Goal: Register for event/course

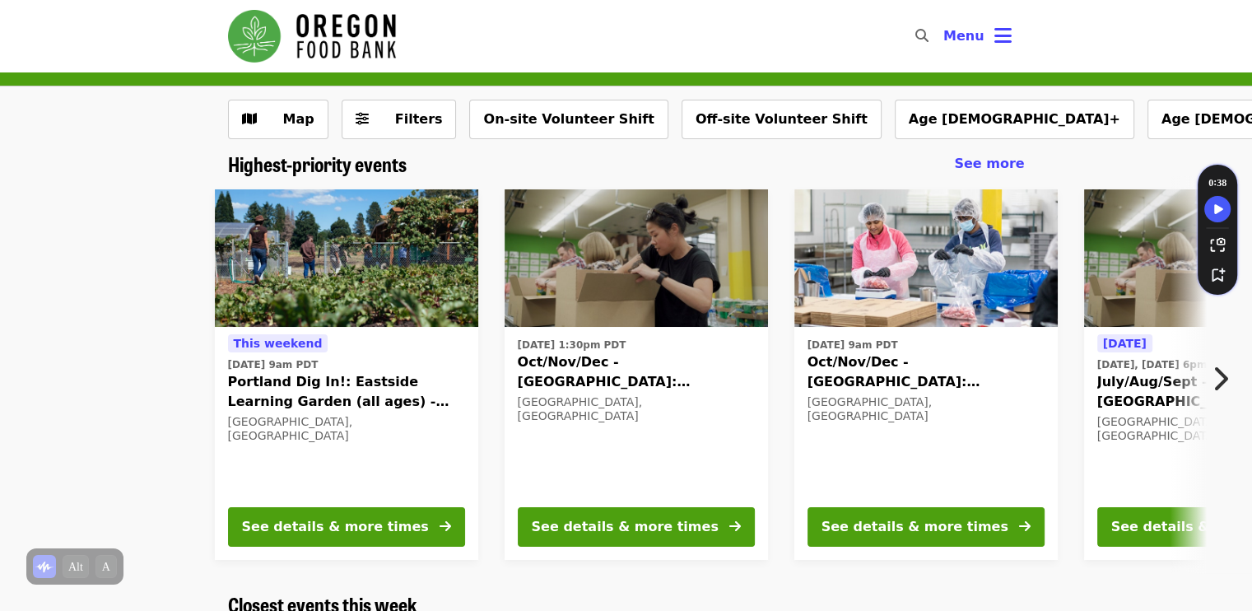
click at [331, 408] on span "Portland Dig In!: Eastside Learning Garden (all ages) - Aug/Sept/Oct" at bounding box center [346, 392] width 237 height 40
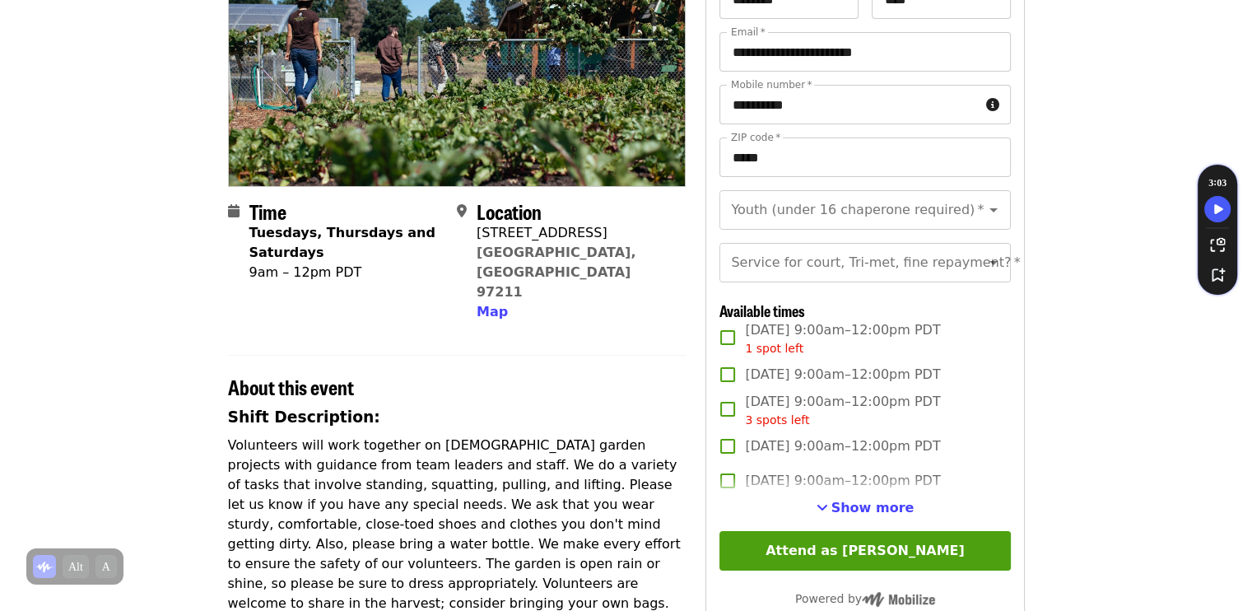
scroll to position [20, 0]
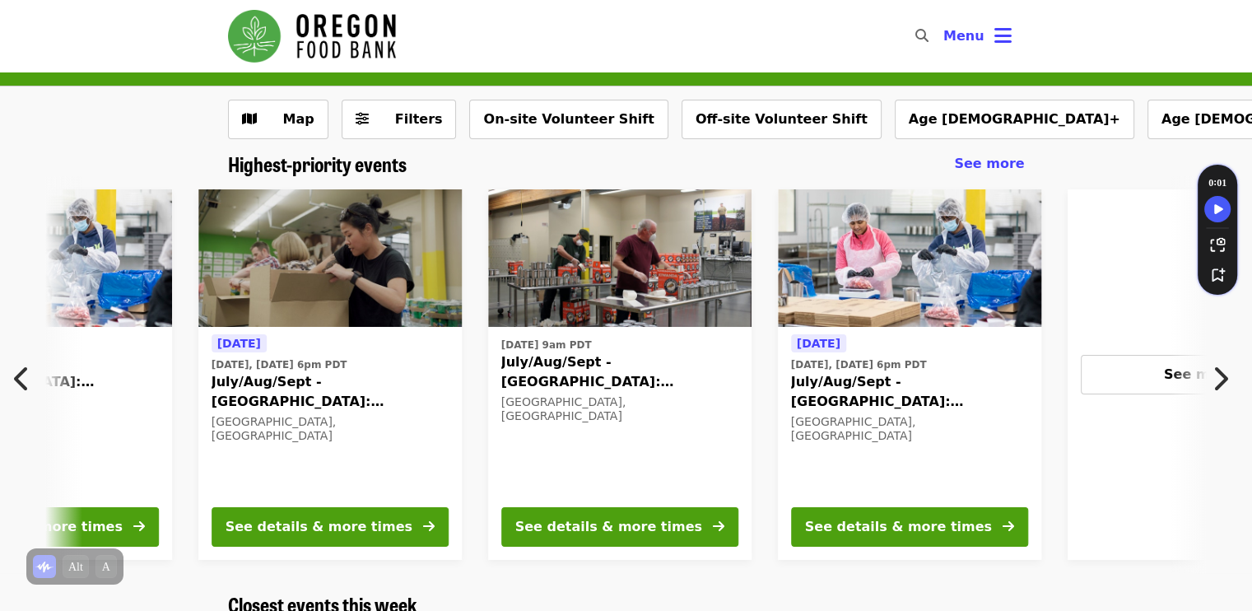
scroll to position [0, 886]
click at [866, 381] on span "July/Aug/Sept - [GEOGRAPHIC_DATA]: Repack/Sort (age [DEMOGRAPHIC_DATA]+)" at bounding box center [909, 392] width 237 height 40
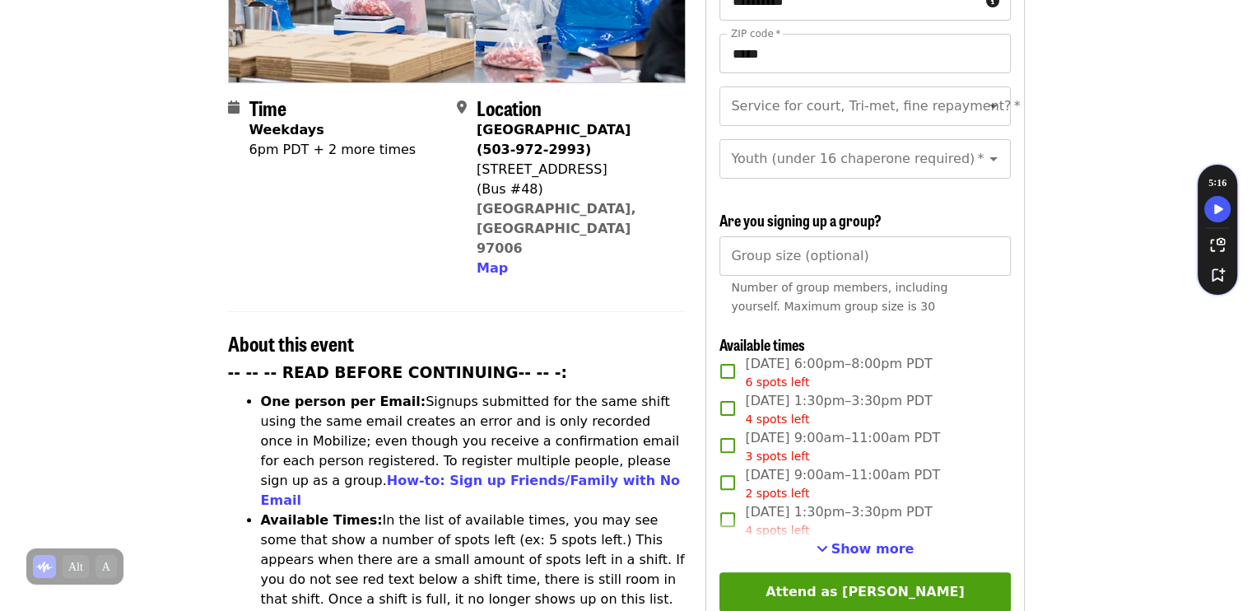
scroll to position [342, 0]
click at [864, 541] on span "Show more" at bounding box center [872, 548] width 83 height 16
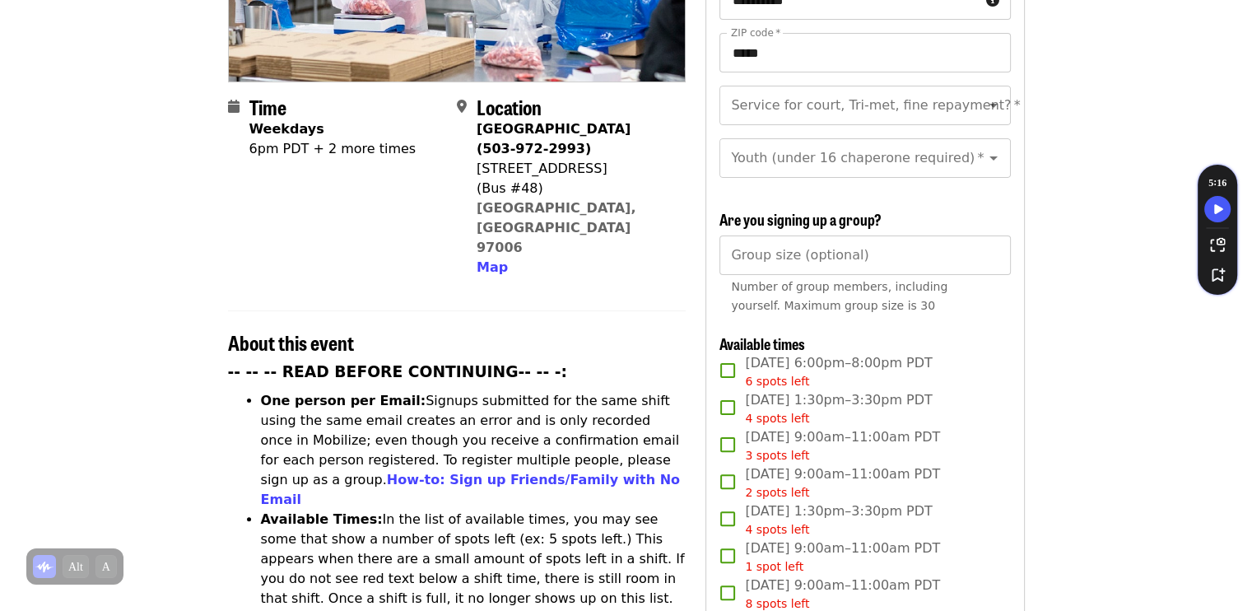
drag, startPoint x: 915, startPoint y: 356, endPoint x: 1009, endPoint y: 371, distance: 96.0
click at [1009, 371] on div "[DATE] 6:00pm–8:00pm PDT 6 spots left" at bounding box center [864, 371] width 291 height 37
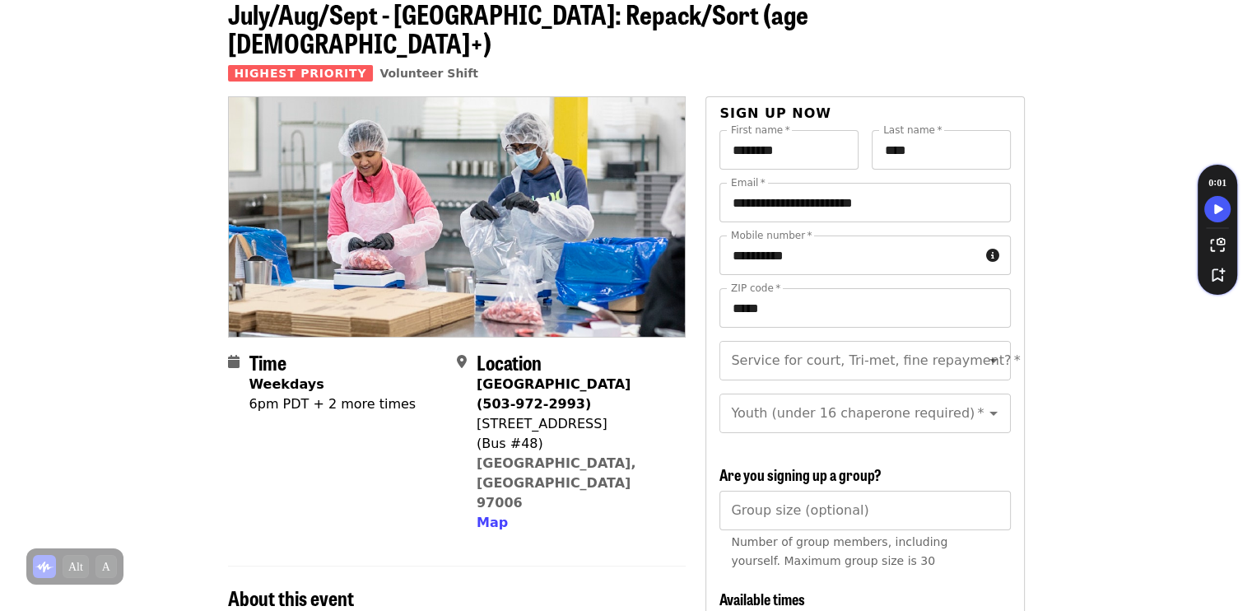
scroll to position [0, 0]
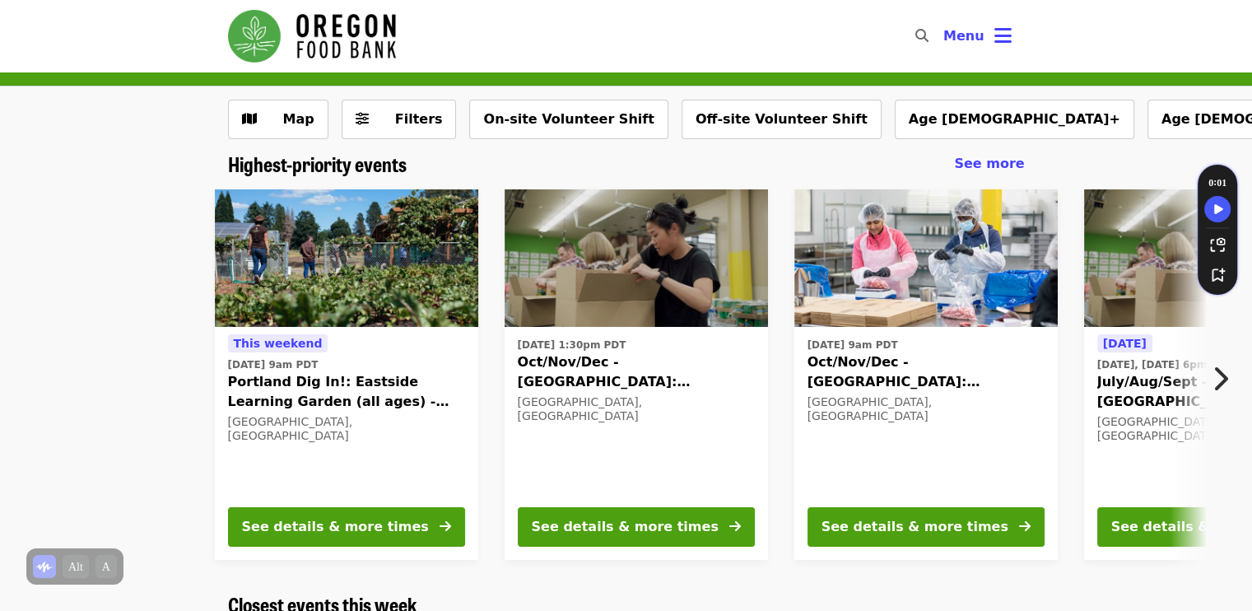
click at [617, 403] on div "[GEOGRAPHIC_DATA], [GEOGRAPHIC_DATA]" at bounding box center [636, 409] width 237 height 28
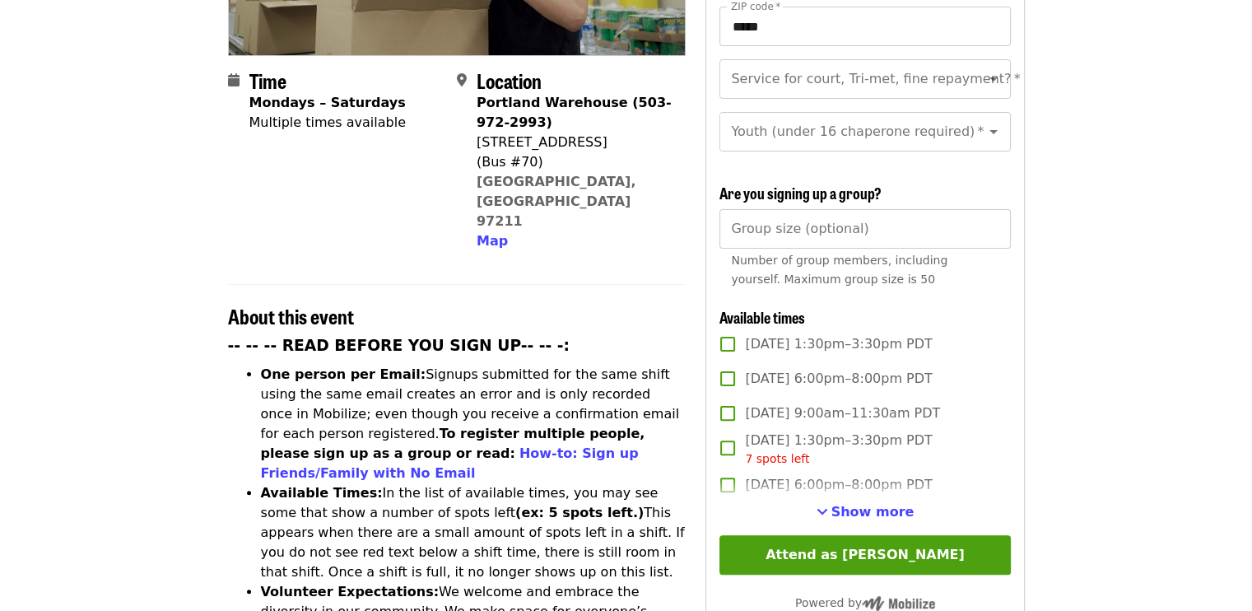
scroll to position [391, 0]
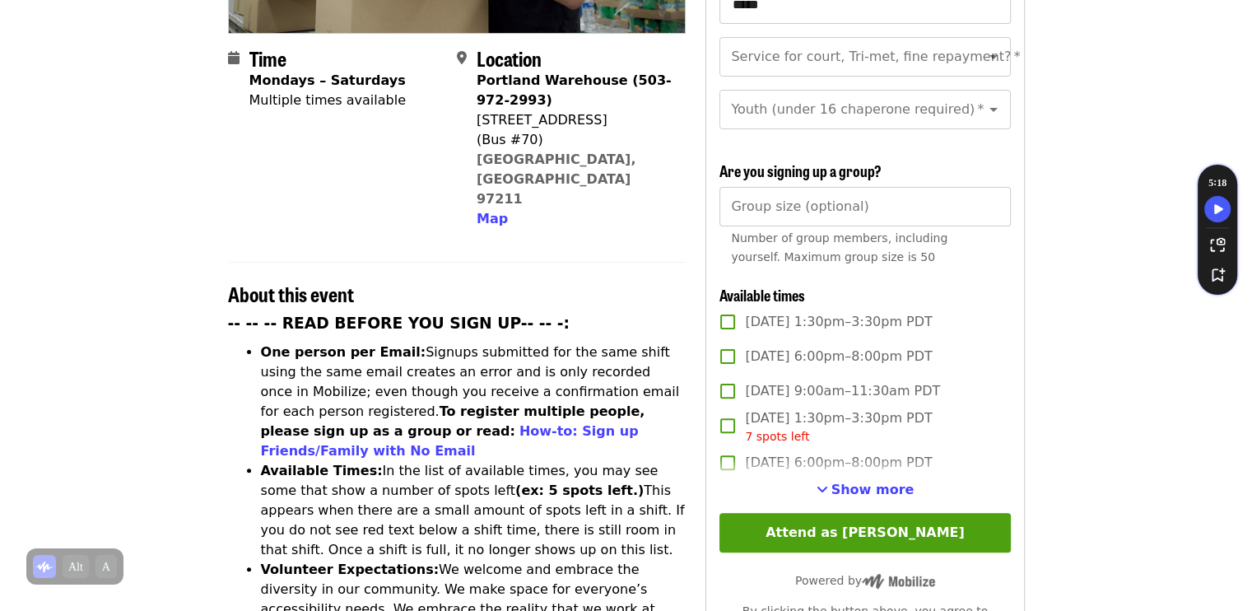
click at [852, 475] on label "[DATE] 6:00pm–8:00pm PDT" at bounding box center [853, 462] width 286 height 35
click at [855, 485] on span "Show more" at bounding box center [872, 490] width 83 height 16
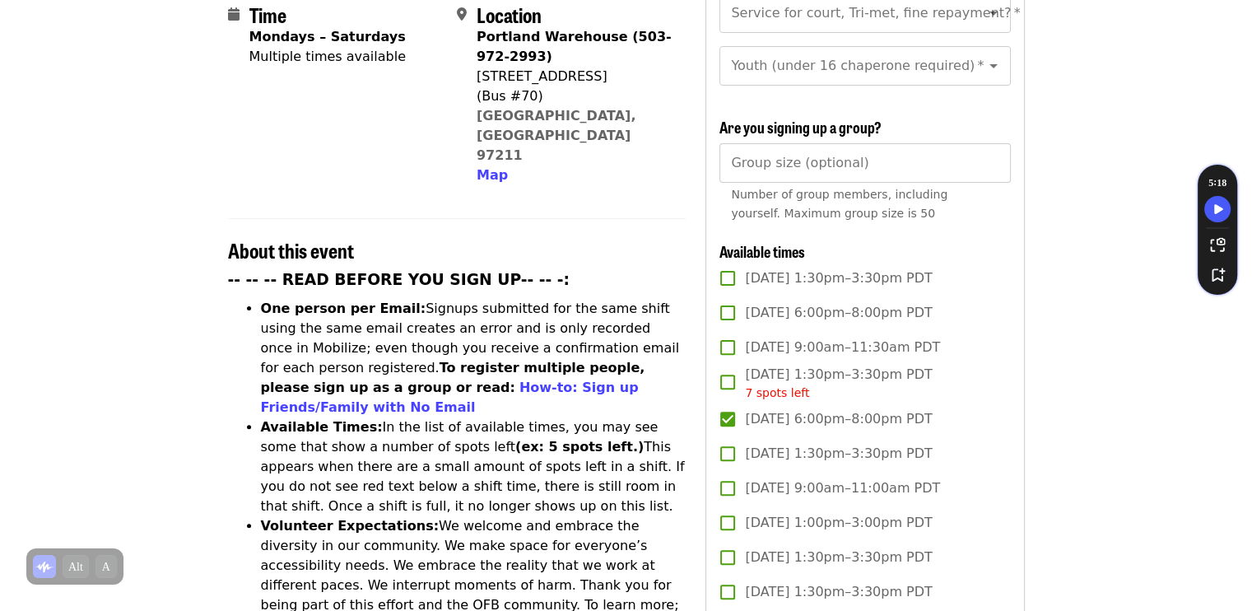
scroll to position [441, 0]
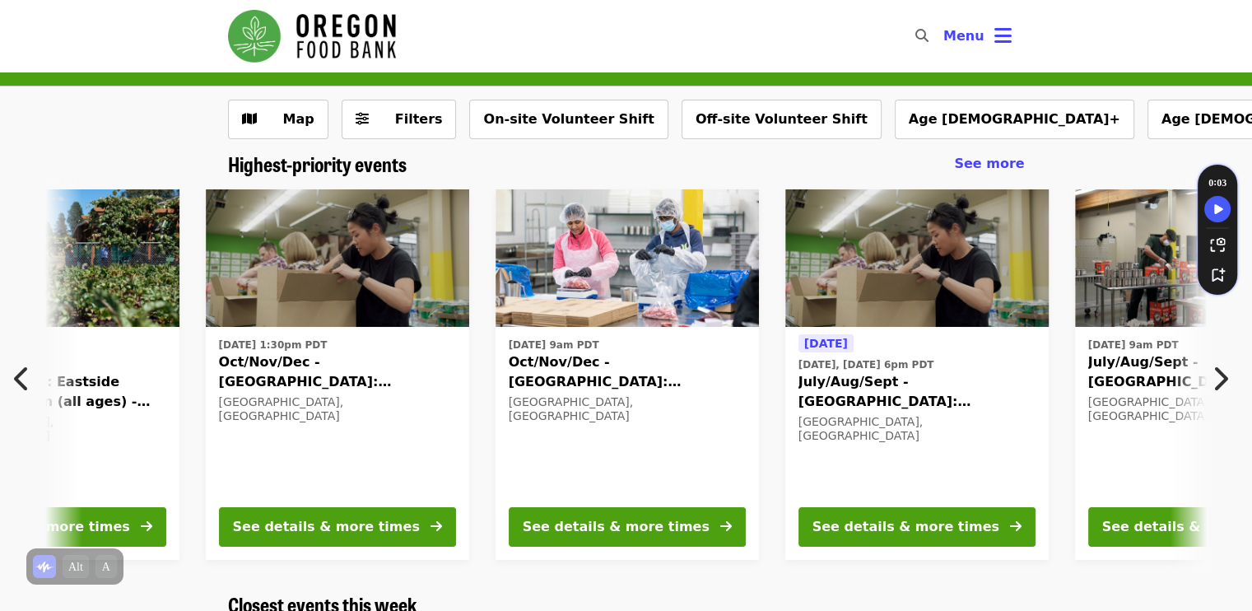
scroll to position [0, 306]
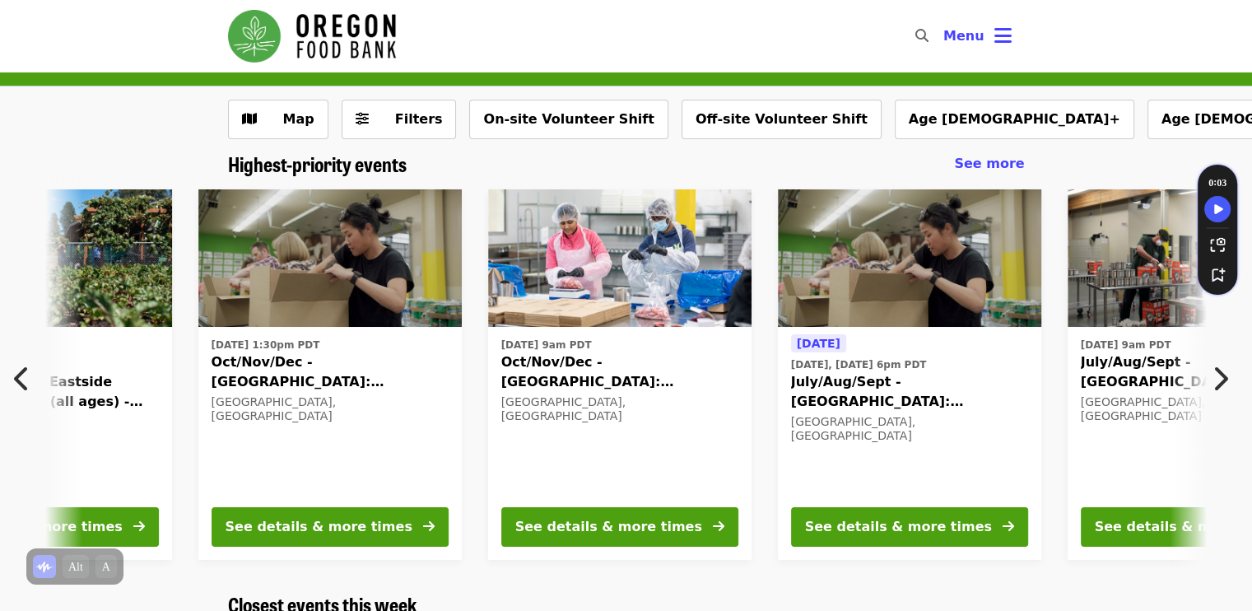
click at [958, 421] on div "[GEOGRAPHIC_DATA], [GEOGRAPHIC_DATA]" at bounding box center [909, 429] width 237 height 28
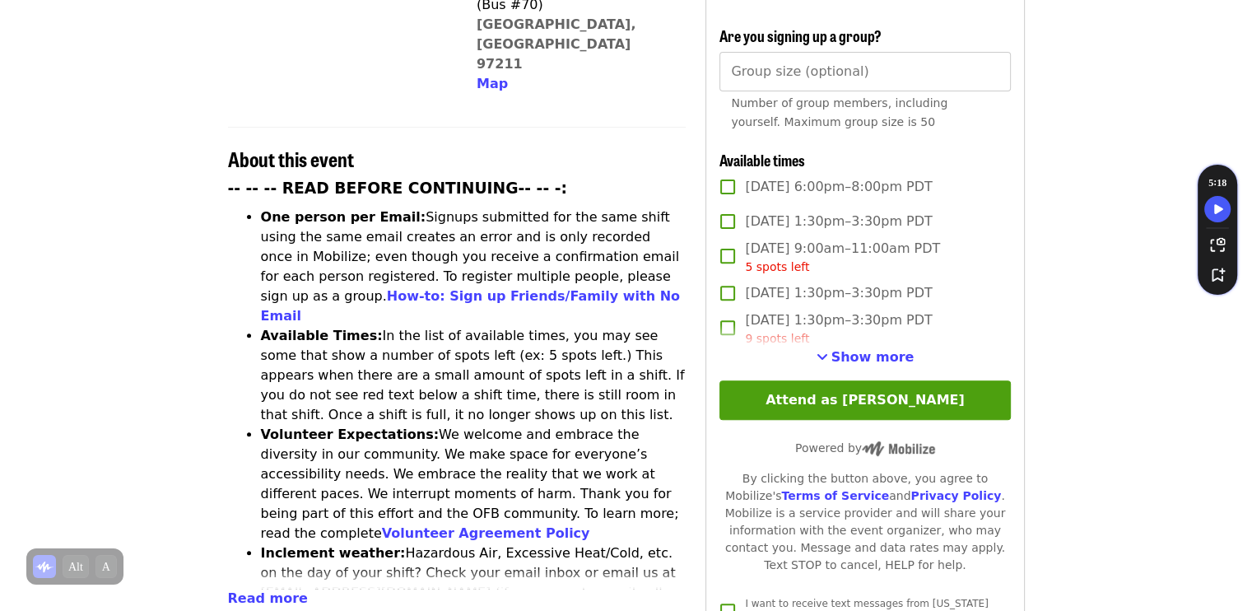
scroll to position [527, 0]
click at [863, 348] on span "Show more" at bounding box center [872, 356] width 83 height 16
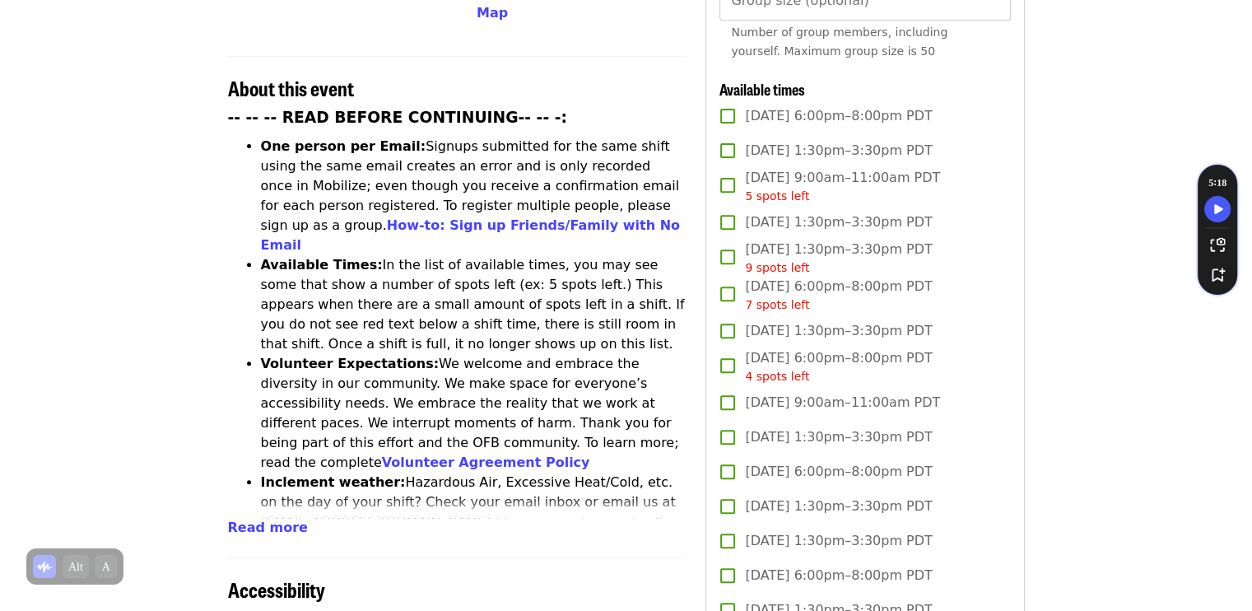
scroll to position [598, 0]
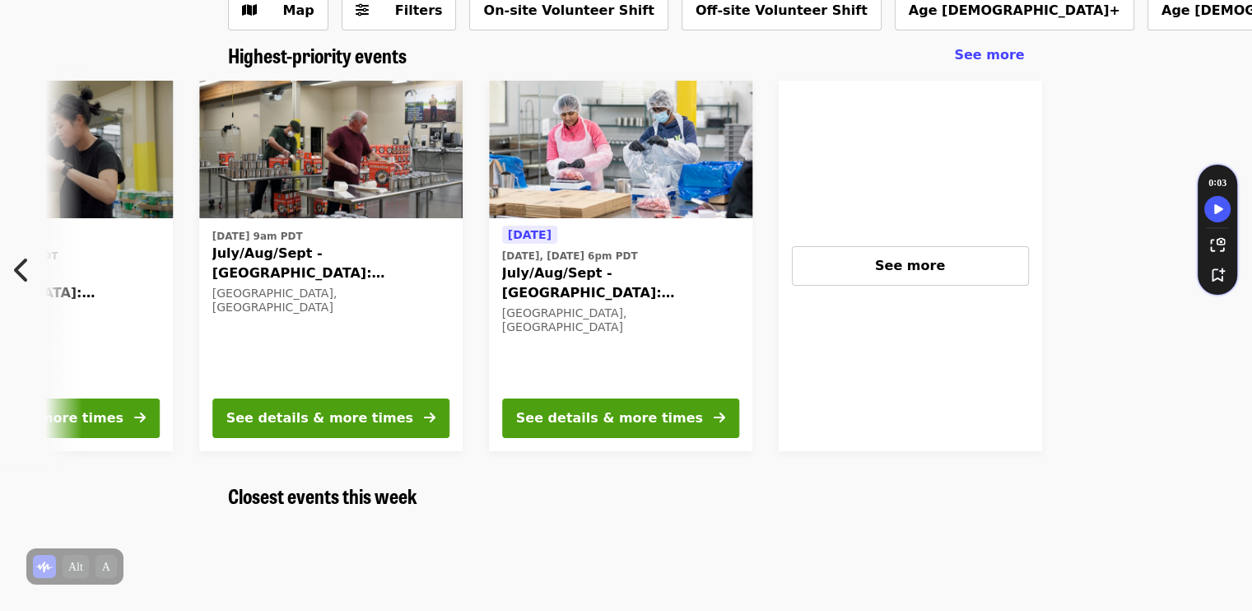
scroll to position [0, 1176]
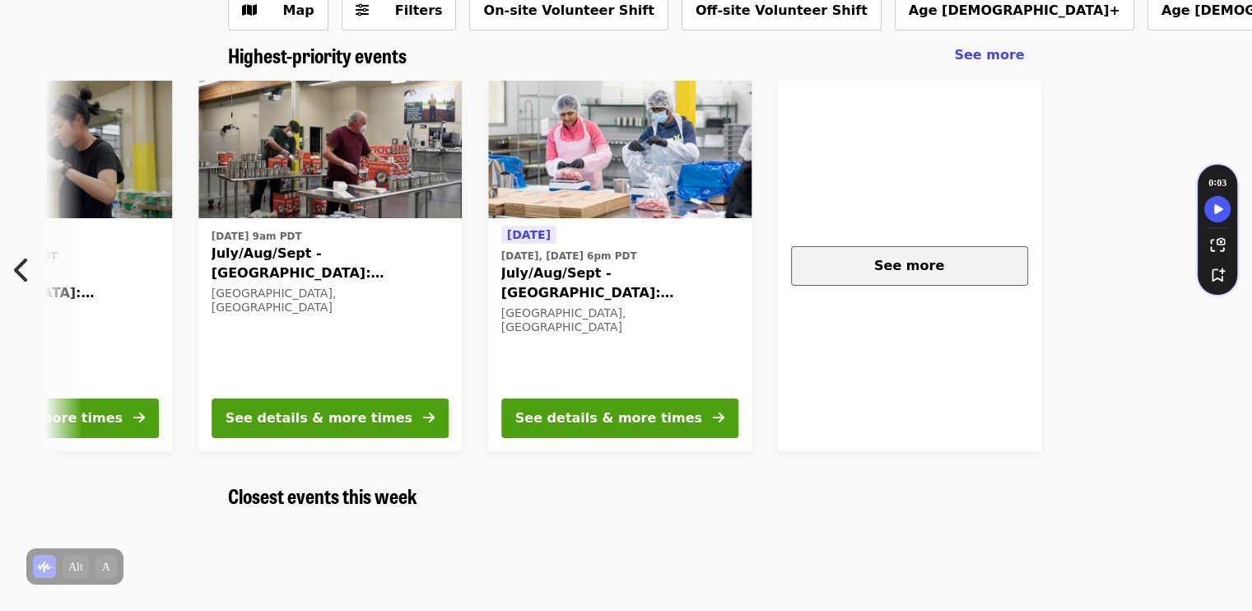
click at [906, 282] on button "See more" at bounding box center [909, 266] width 237 height 40
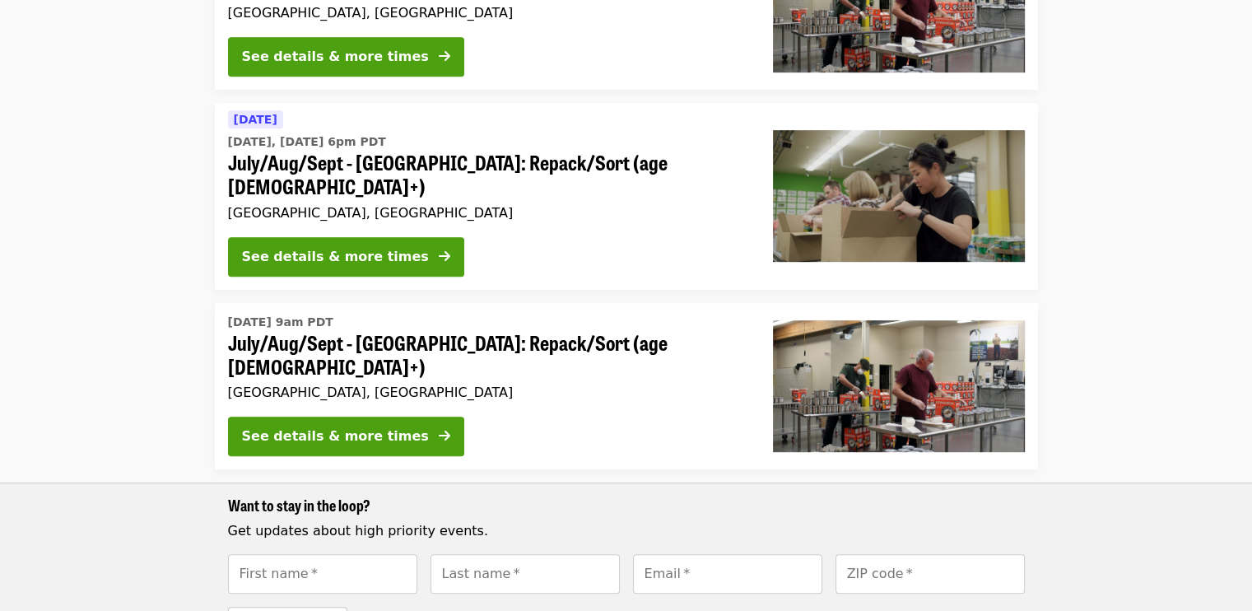
scroll to position [826, 0]
click at [270, 237] on button "See details & more times" at bounding box center [346, 257] width 236 height 40
